Goal: Task Accomplishment & Management: Use online tool/utility

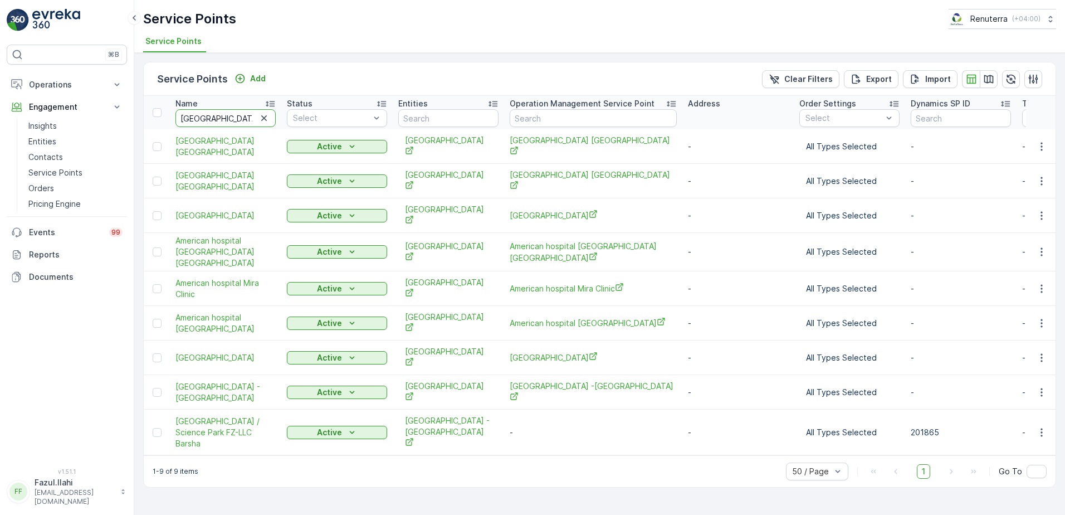
click at [250, 116] on input "[GEOGRAPHIC_DATA]" at bounding box center [225, 118] width 100 height 18
type input "gul"
click at [226, 120] on input "gul" at bounding box center [225, 118] width 100 height 18
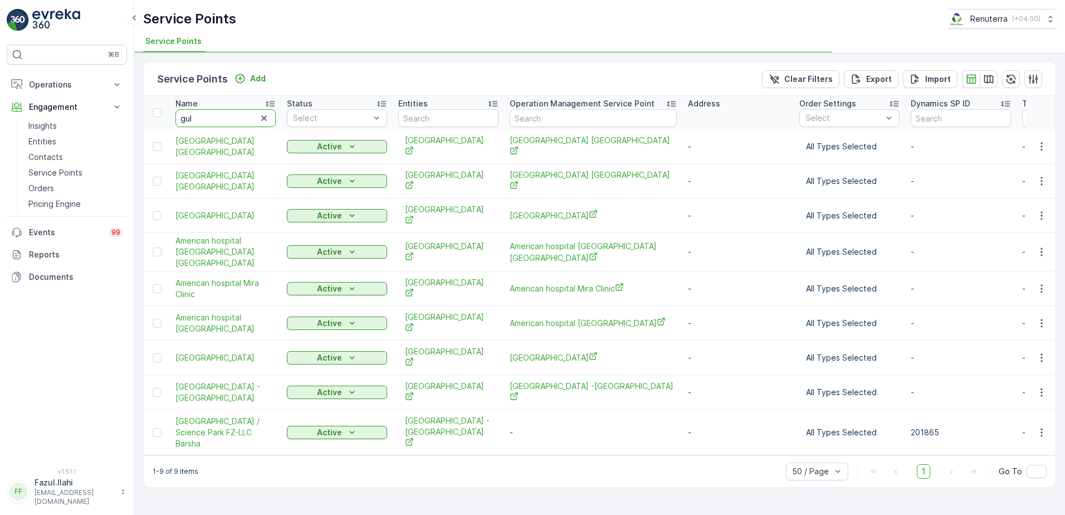
click at [226, 120] on input "gul" at bounding box center [225, 118] width 100 height 18
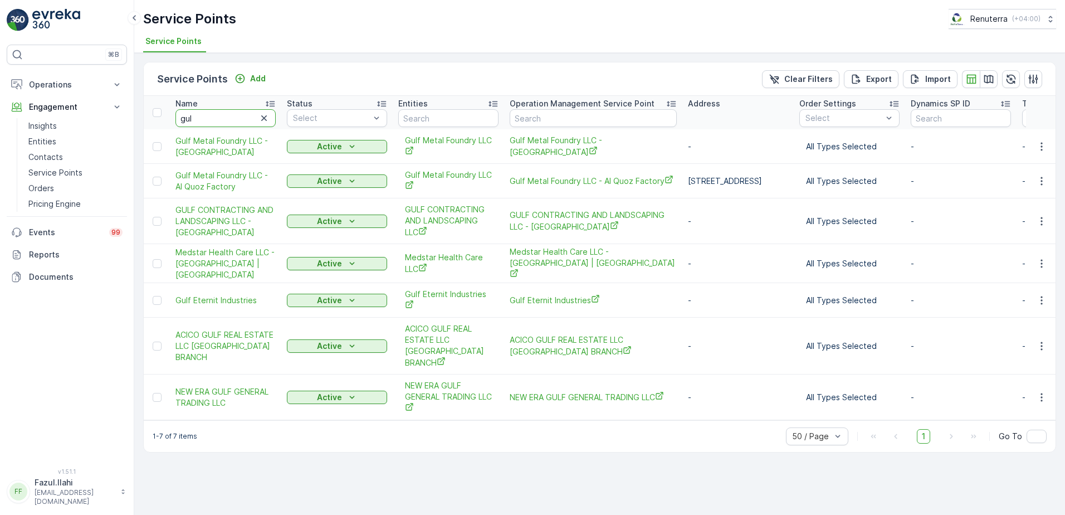
click at [222, 121] on input "gul" at bounding box center [225, 118] width 100 height 18
type input "gulf"
click at [1041, 296] on icon "button" at bounding box center [1041, 300] width 11 height 11
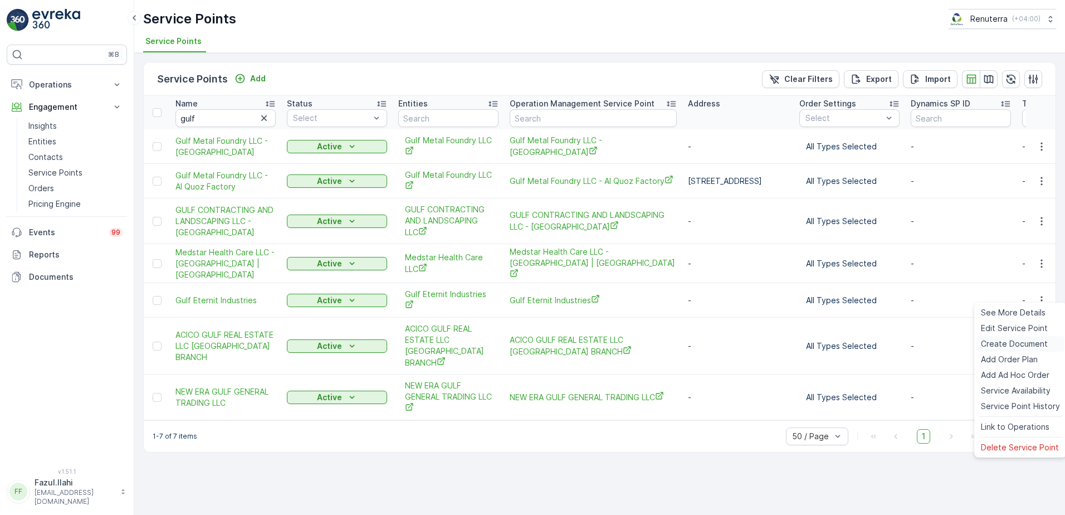
click at [1005, 345] on span "Create Document" at bounding box center [1014, 343] width 67 height 11
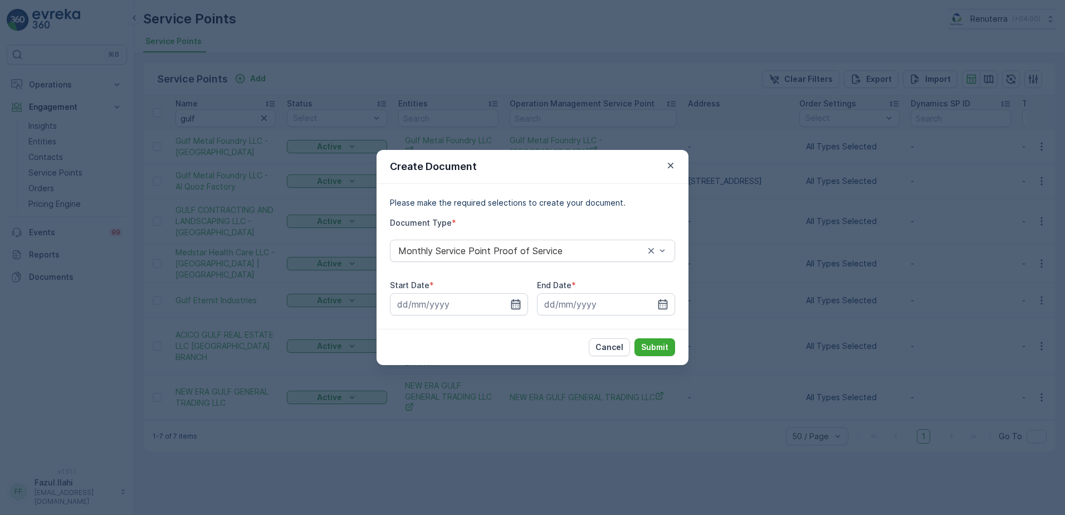
click at [512, 304] on icon "button" at bounding box center [515, 304] width 9 height 10
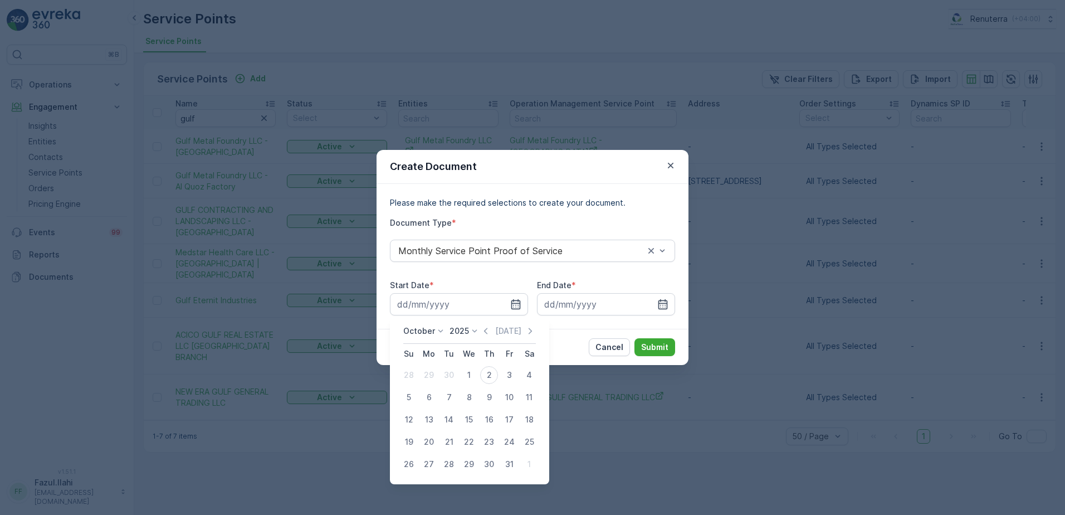
click at [487, 334] on icon "button" at bounding box center [485, 330] width 11 height 11
click at [431, 375] on div "1" at bounding box center [429, 375] width 18 height 18
type input "[DATE]"
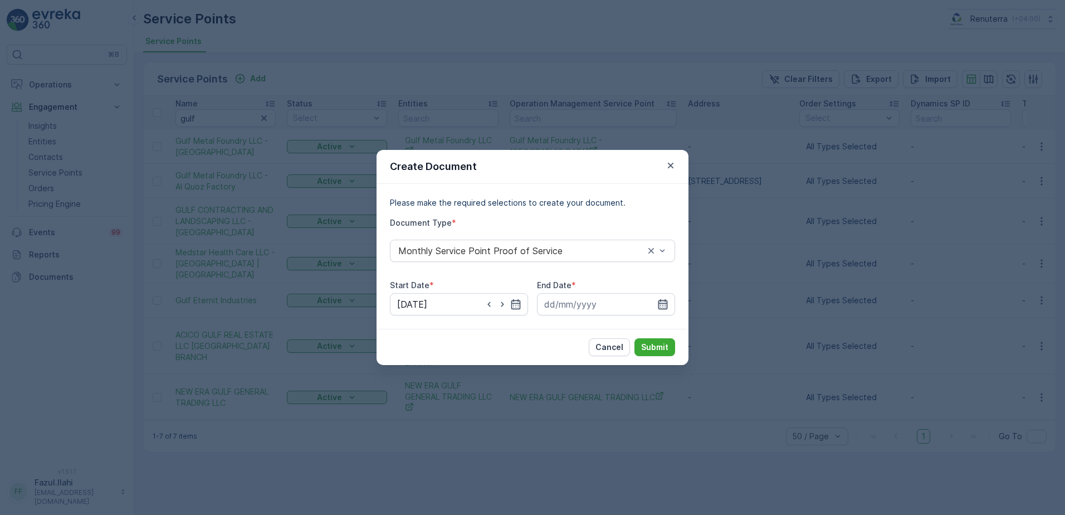
click at [662, 305] on icon "button" at bounding box center [662, 304] width 11 height 11
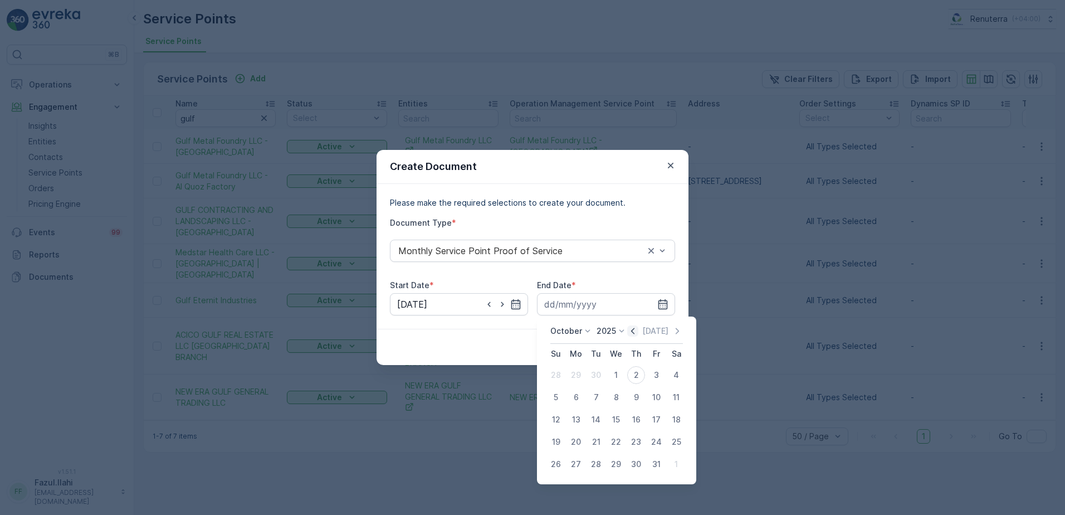
click at [638, 334] on icon "button" at bounding box center [632, 330] width 11 height 11
click at [594, 469] on div "30" at bounding box center [596, 464] width 18 height 18
type input "[DATE]"
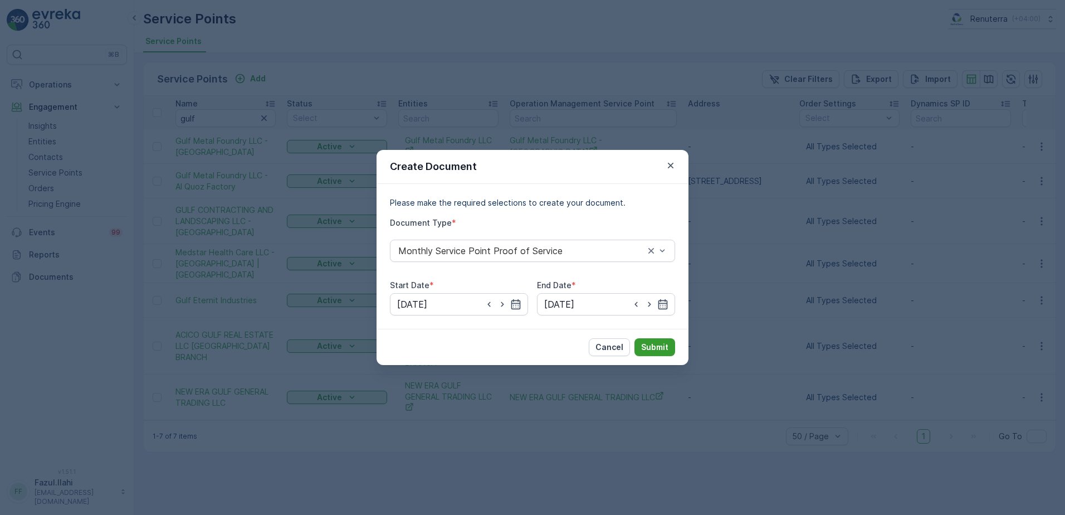
click at [655, 346] on p "Submit" at bounding box center [654, 346] width 27 height 11
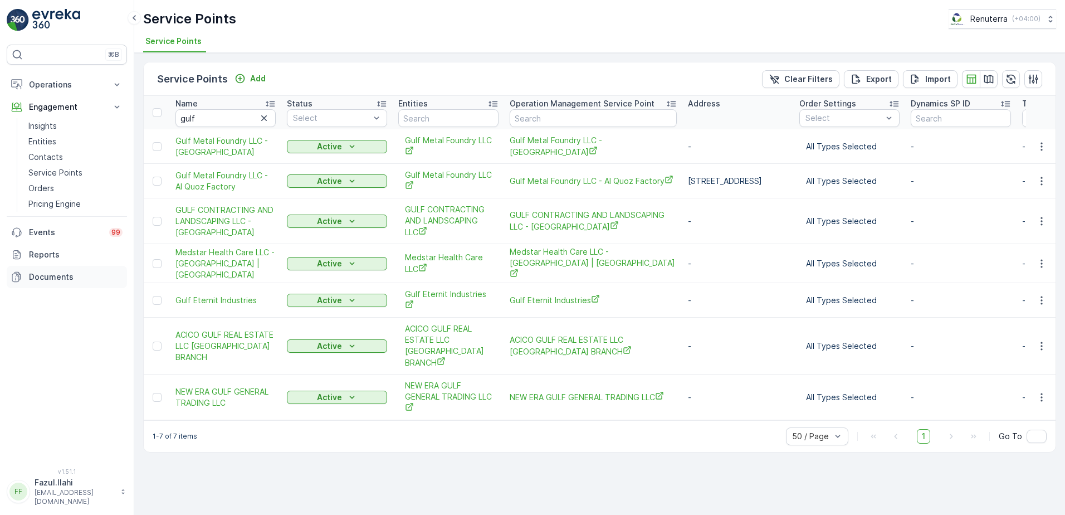
click at [50, 271] on link "Documents" at bounding box center [67, 277] width 120 height 22
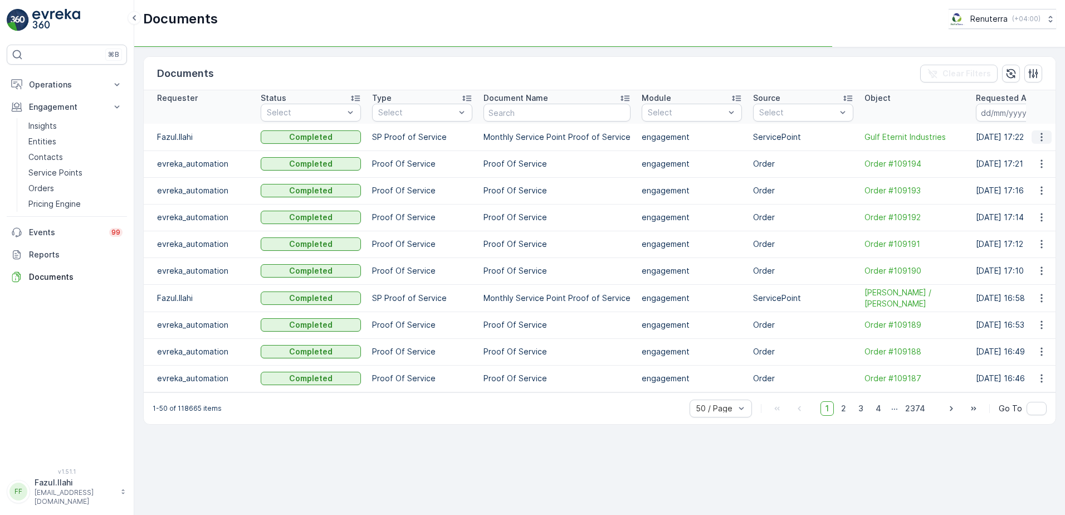
click at [1039, 137] on icon "button" at bounding box center [1041, 136] width 11 height 11
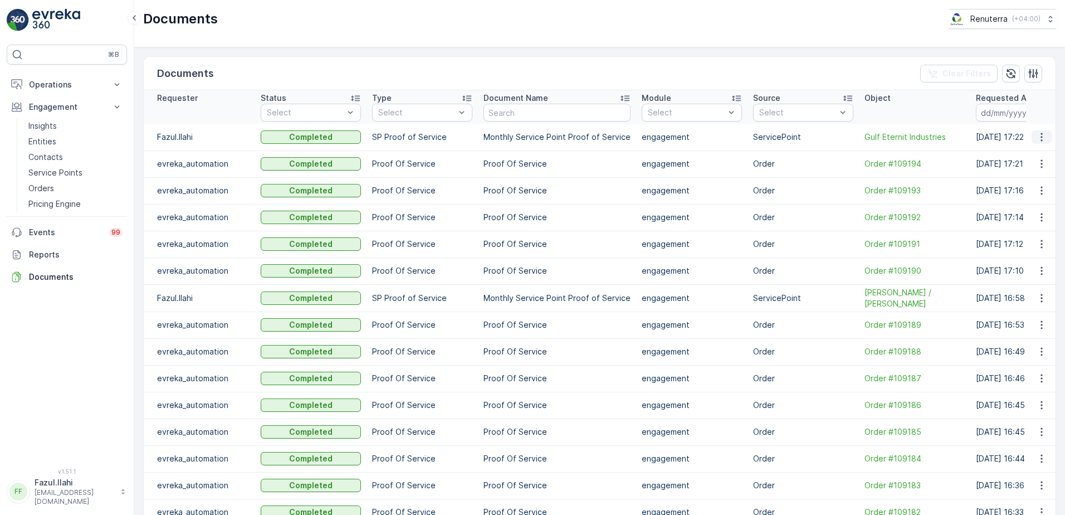
click at [1041, 138] on icon "button" at bounding box center [1042, 137] width 2 height 8
click at [1028, 157] on span "See Details" at bounding box center [1038, 153] width 43 height 11
